Goal: Information Seeking & Learning: Learn about a topic

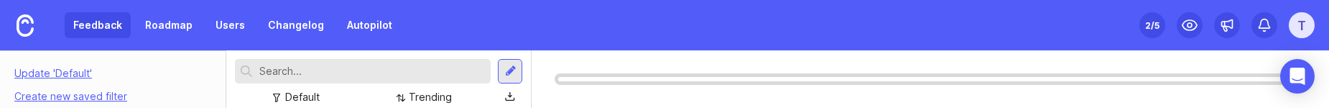
scroll to position [105, 0]
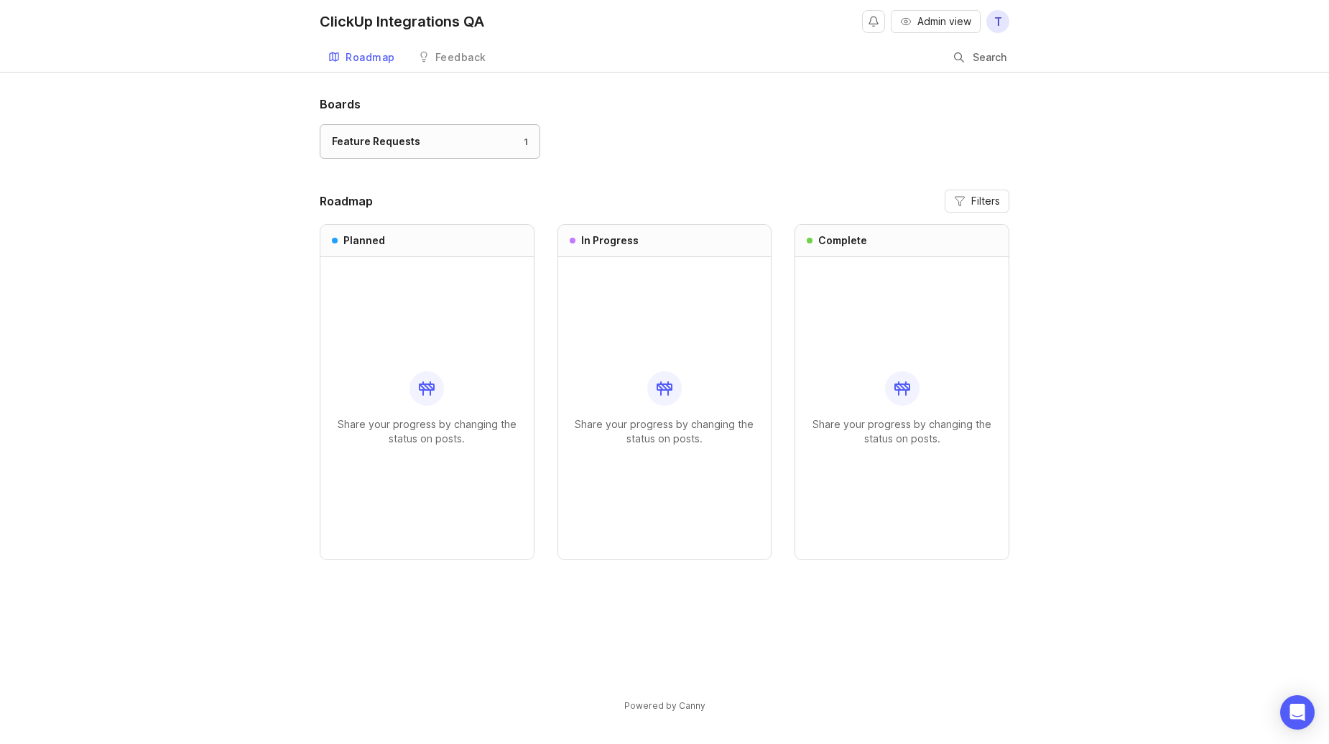
click at [417, 142] on div "Feature Requests 1" at bounding box center [430, 142] width 196 height 16
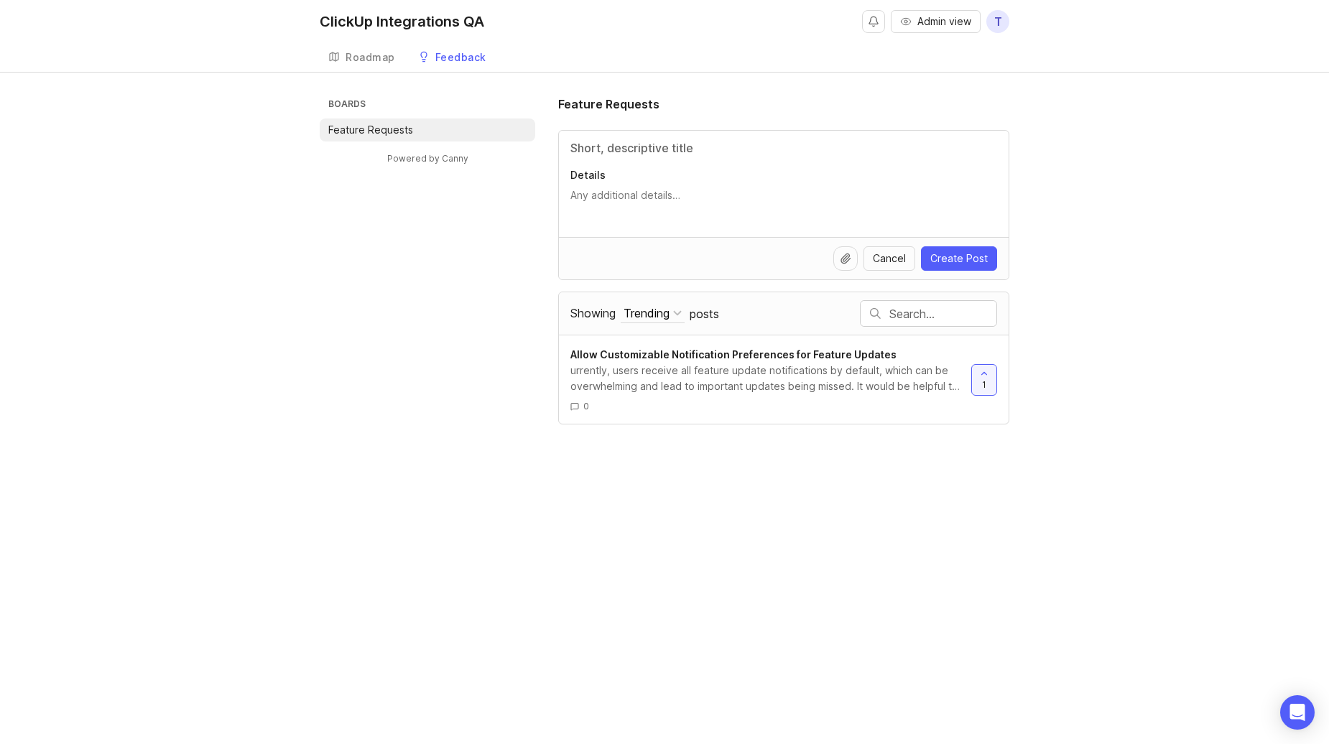
click at [428, 131] on li "Feature Requests" at bounding box center [428, 130] width 216 height 23
click at [757, 356] on span "Allow Customizable Notification Preferences for Feature Updates" at bounding box center [733, 354] width 326 height 12
